Goal: Use online tool/utility: Utilize a website feature to perform a specific function

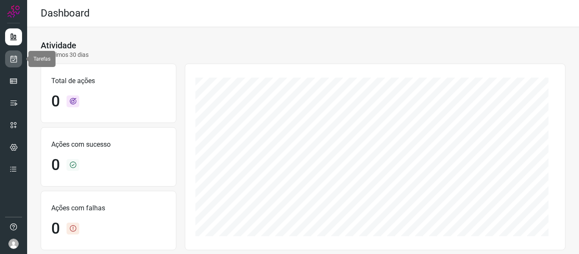
click at [7, 58] on link at bounding box center [13, 58] width 17 height 17
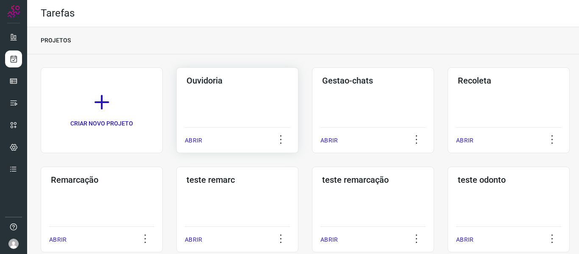
click at [202, 135] on div "ABRIR" at bounding box center [237, 137] width 105 height 21
click at [200, 138] on p "ABRIR" at bounding box center [193, 140] width 17 height 9
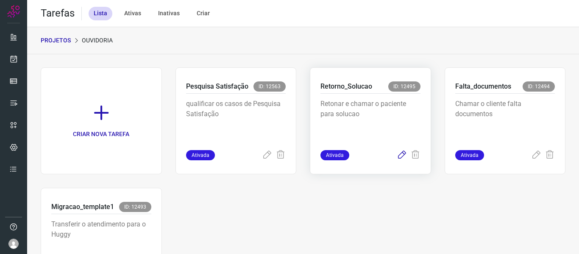
click at [397, 157] on icon at bounding box center [402, 155] width 10 height 10
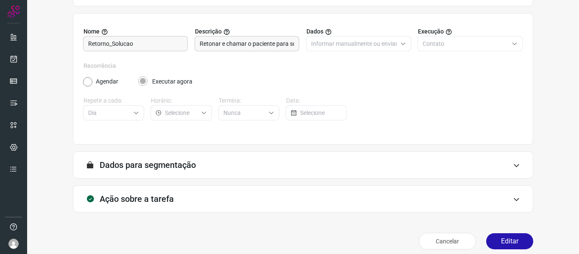
scroll to position [77, 0]
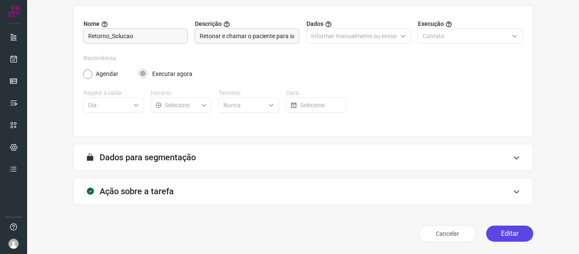
click at [507, 238] on button "Editar" at bounding box center [509, 233] width 47 height 16
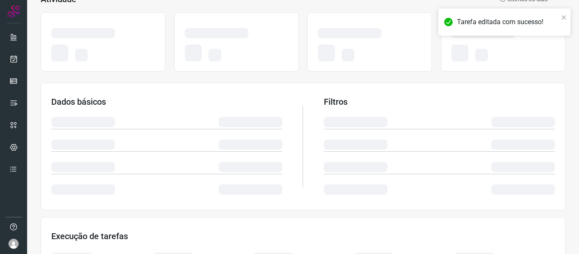
scroll to position [199, 0]
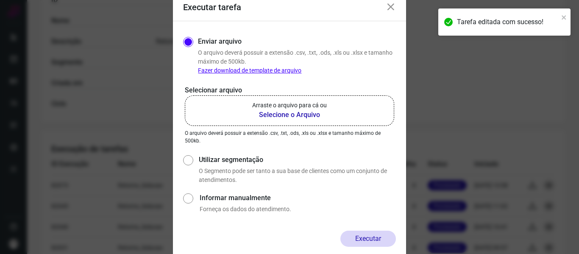
click at [338, 122] on label "Arraste o arquivo para cá ou Selecione o Arquivo" at bounding box center [289, 110] width 209 height 31
click at [0, 0] on input "Arraste o arquivo para cá ou Selecione o Arquivo" at bounding box center [0, 0] width 0 height 0
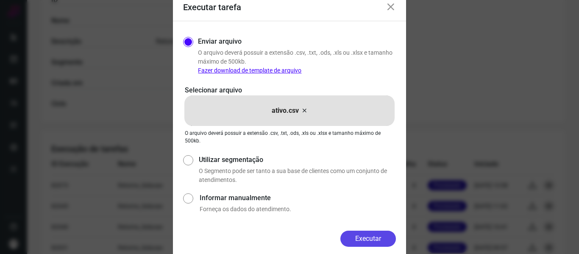
click at [390, 243] on button "Executar" at bounding box center [368, 239] width 56 height 16
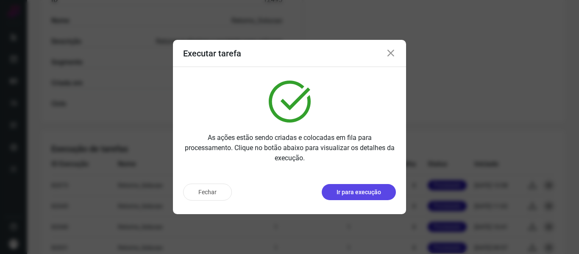
click at [358, 196] on p "Ir para execução" at bounding box center [359, 192] width 45 height 9
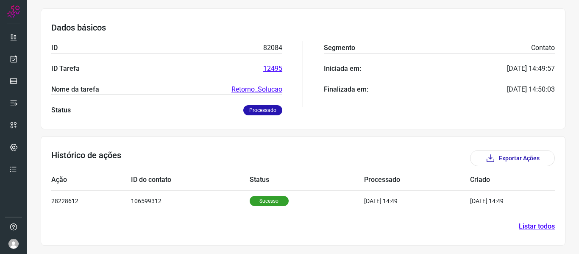
scroll to position [117, 0]
